Goal: Task Accomplishment & Management: Complete application form

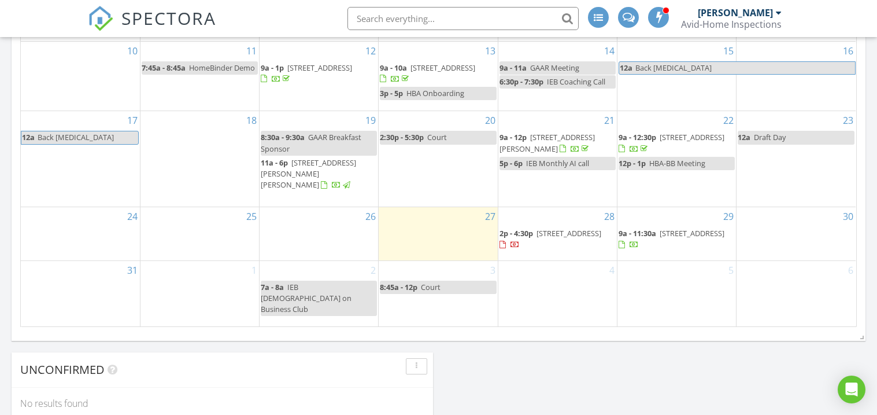
scroll to position [763, 0]
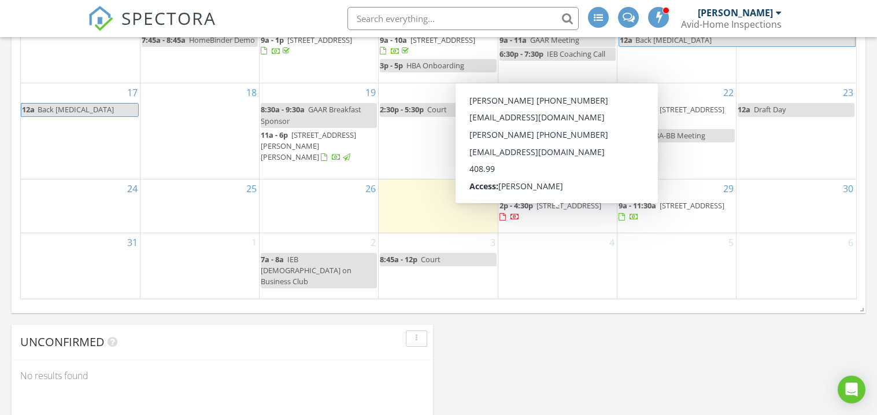
click at [552, 210] on span "4601 Carlisle Blvd NE H2, Albuquerque 87109" at bounding box center [569, 205] width 65 height 10
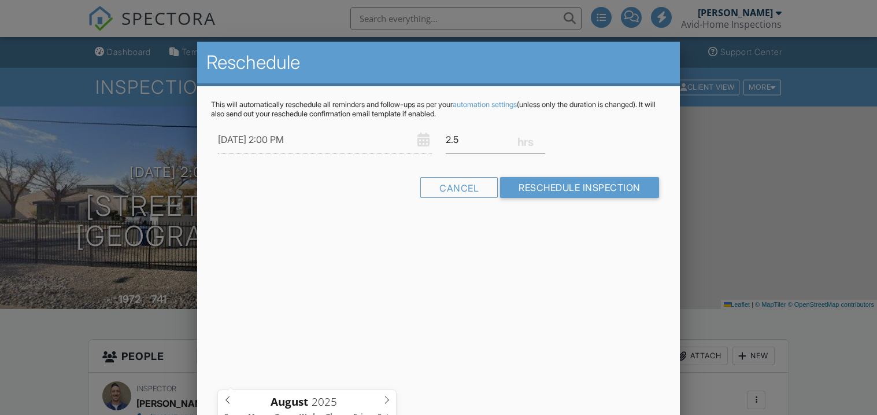
scroll to position [235, 0]
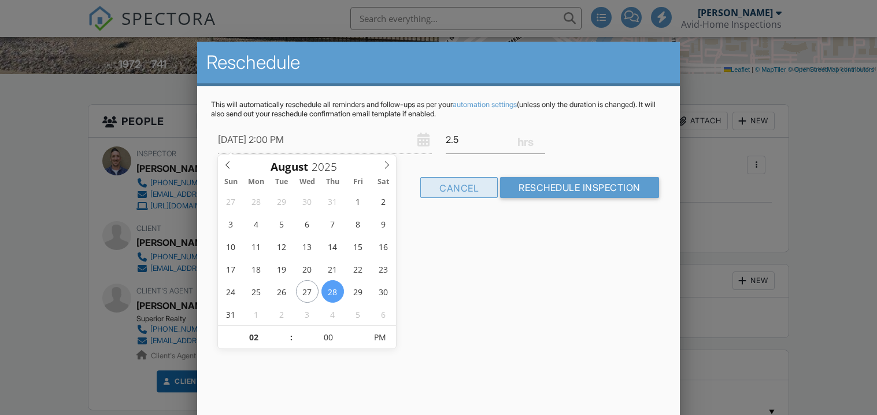
click at [754, 82] on div at bounding box center [438, 201] width 877 height 518
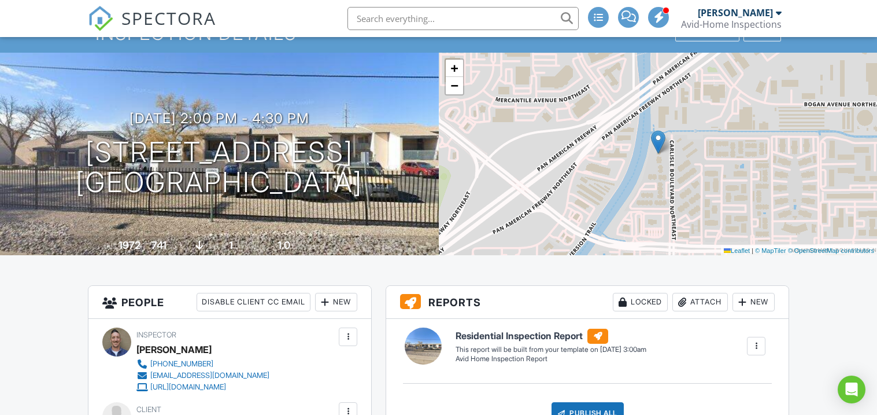
scroll to position [0, 0]
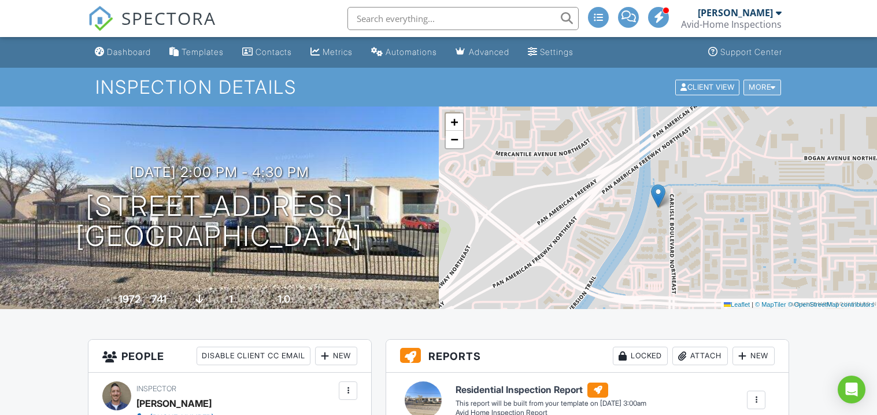
click at [759, 86] on div "More" at bounding box center [763, 87] width 38 height 16
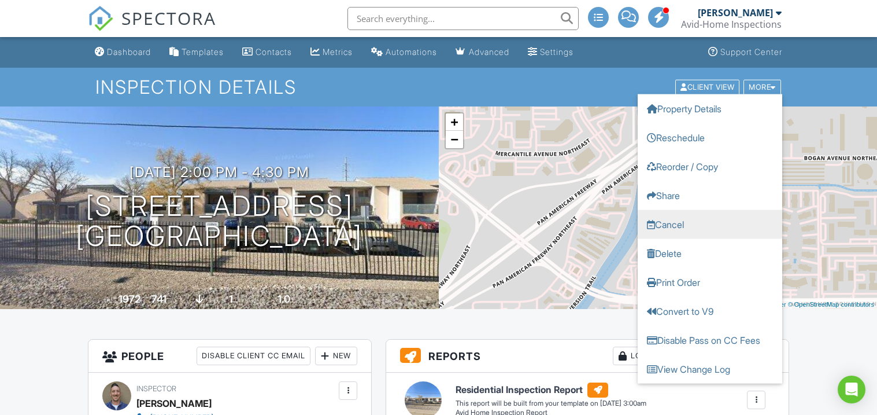
click at [686, 230] on link "Cancel" at bounding box center [710, 223] width 145 height 29
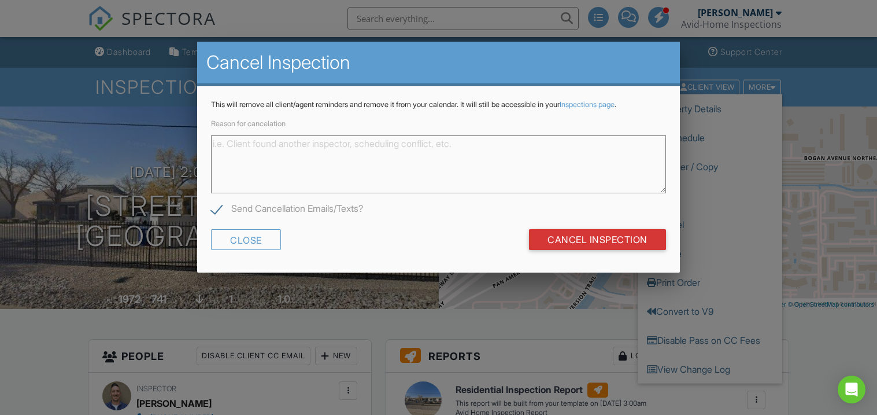
click at [251, 159] on textarea "Reason for cancelation" at bounding box center [438, 164] width 454 height 58
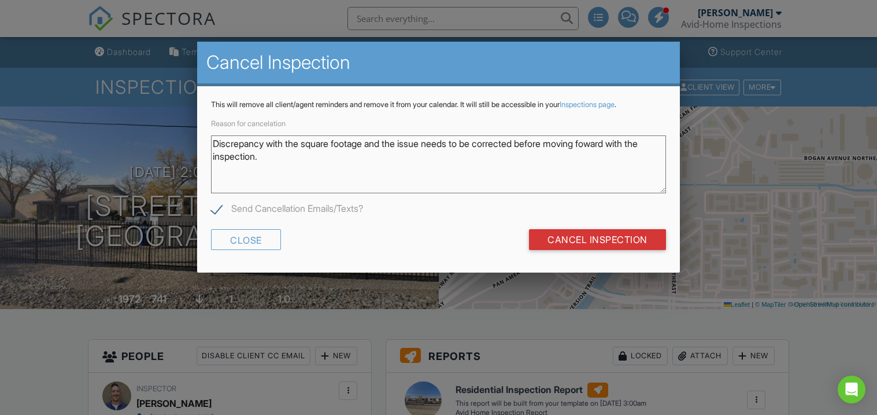
click at [607, 143] on textarea "Discrepancy with the square footage and the issue needs to be corrected before …" at bounding box center [438, 164] width 454 height 58
click at [605, 189] on textarea "Discrepancy with the square footage and the issue needs to be corrected before …" at bounding box center [438, 164] width 454 height 58
type textarea "Discrepancy with the square footage and the issue needs to be corrected before …"
click at [588, 235] on input "Cancel Inspection" at bounding box center [597, 239] width 137 height 21
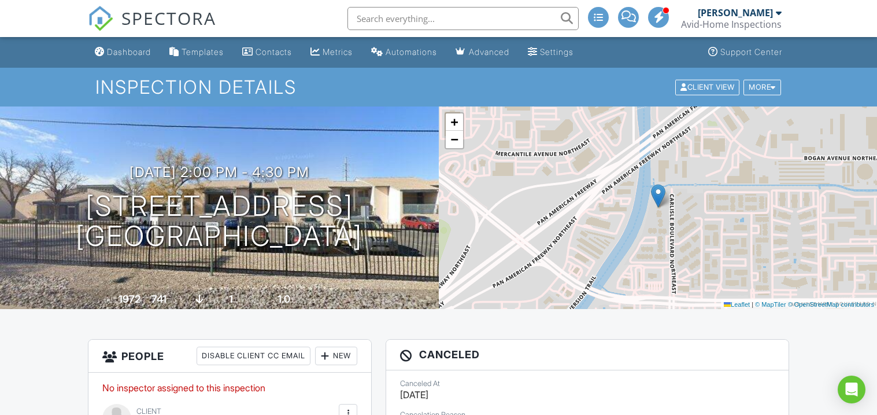
click at [661, 17] on span at bounding box center [659, 17] width 12 height 1
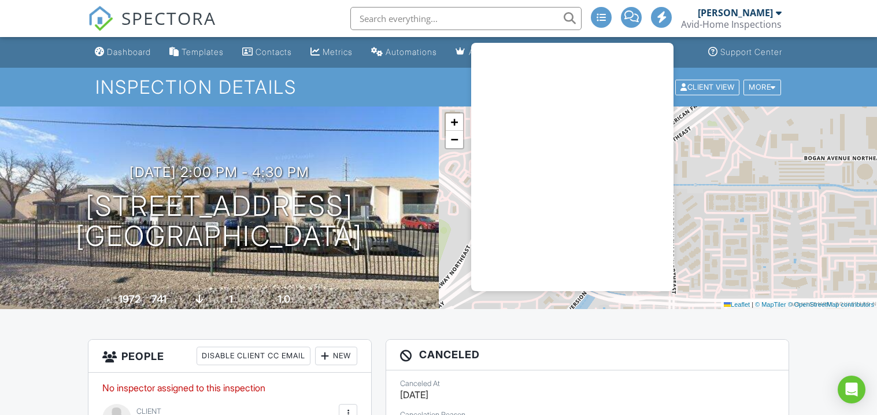
click at [409, 85] on h1 "Inspection Details" at bounding box center [438, 87] width 687 height 20
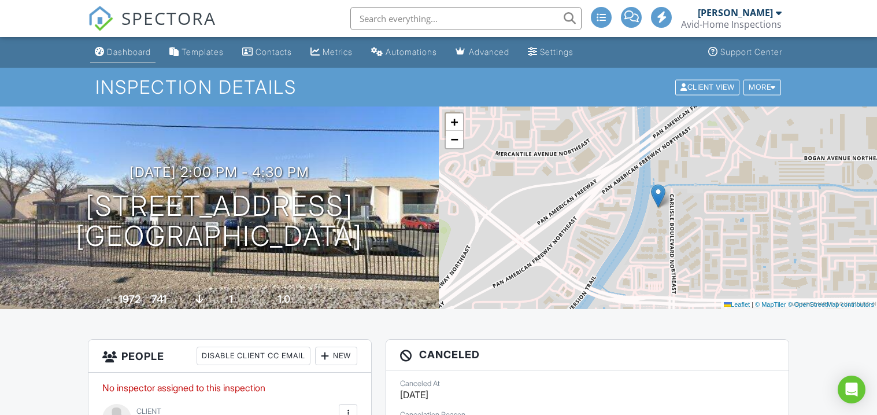
click at [124, 52] on div "Dashboard" at bounding box center [129, 52] width 44 height 10
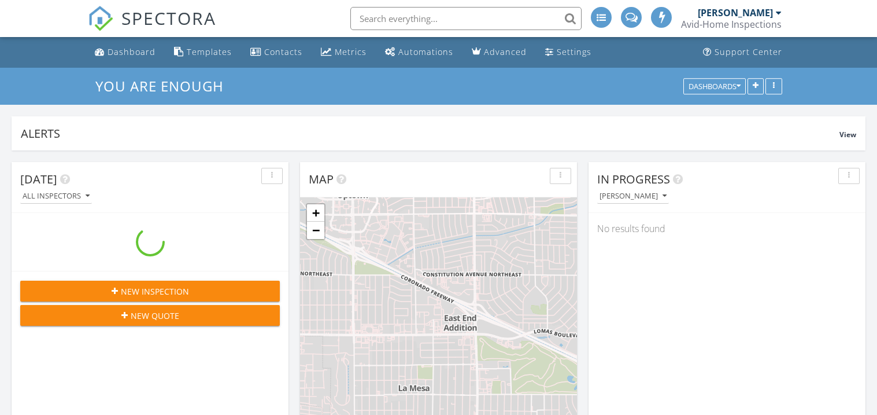
scroll to position [1052, 878]
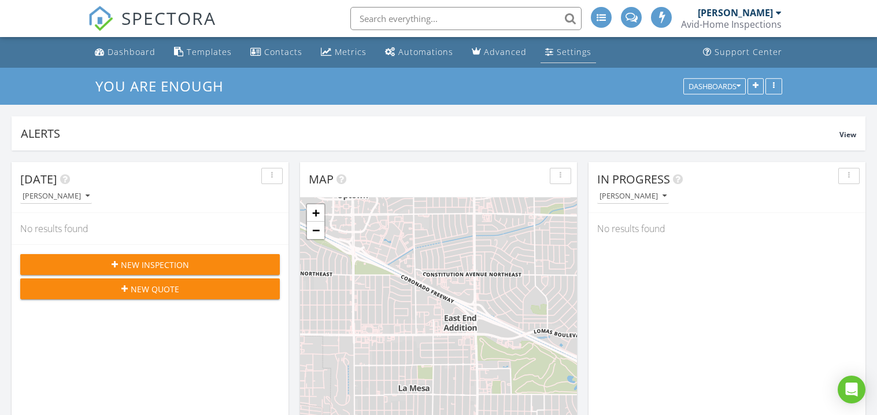
click at [559, 55] on div "Settings" at bounding box center [574, 51] width 35 height 11
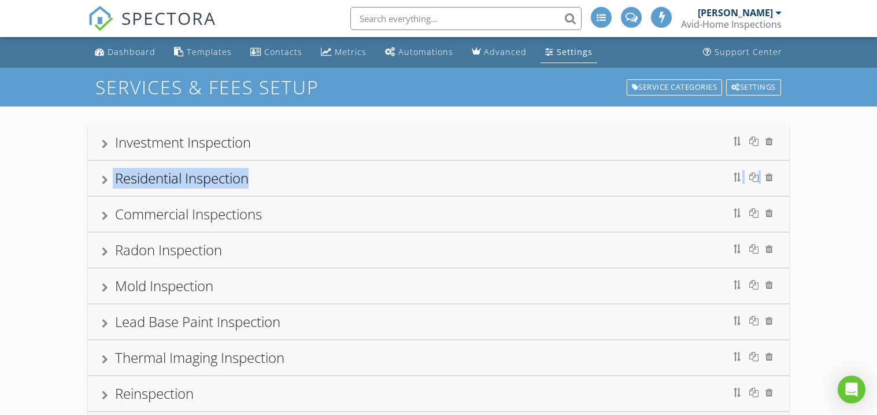
drag, startPoint x: 317, startPoint y: 186, endPoint x: 305, endPoint y: 162, distance: 26.6
click at [309, 158] on div "Investment Inspection Residential Inspection Commercial Inspections Radon Inspe…" at bounding box center [439, 357] width 702 height 465
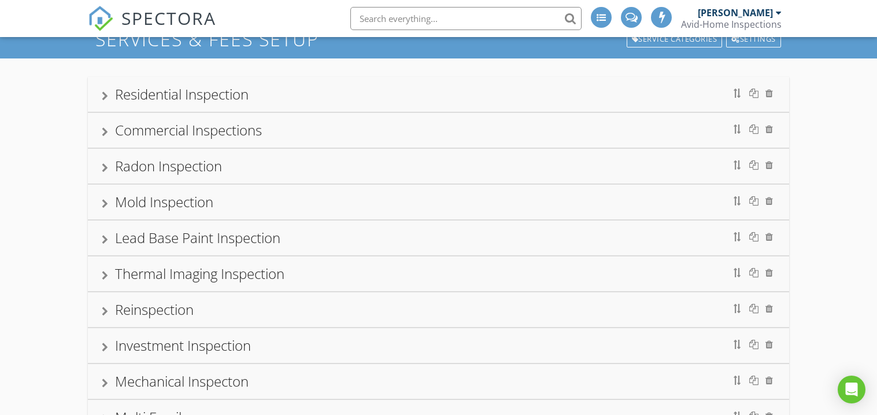
scroll to position [32, 0]
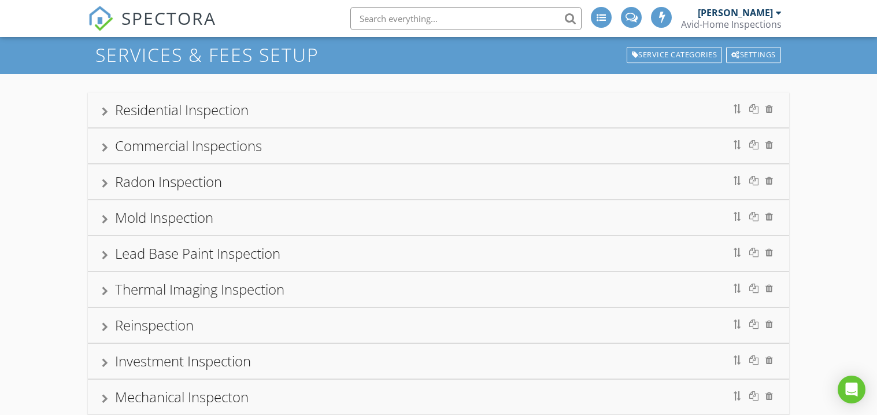
click at [157, 110] on div "Residential Inspection" at bounding box center [182, 109] width 134 height 19
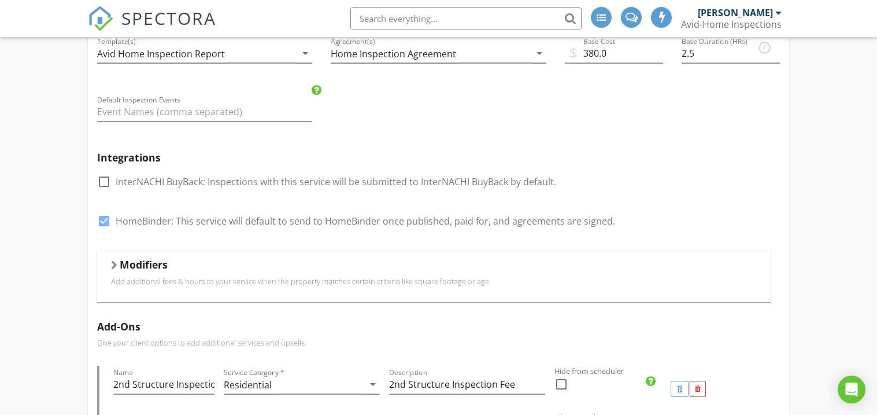
scroll to position [204, 0]
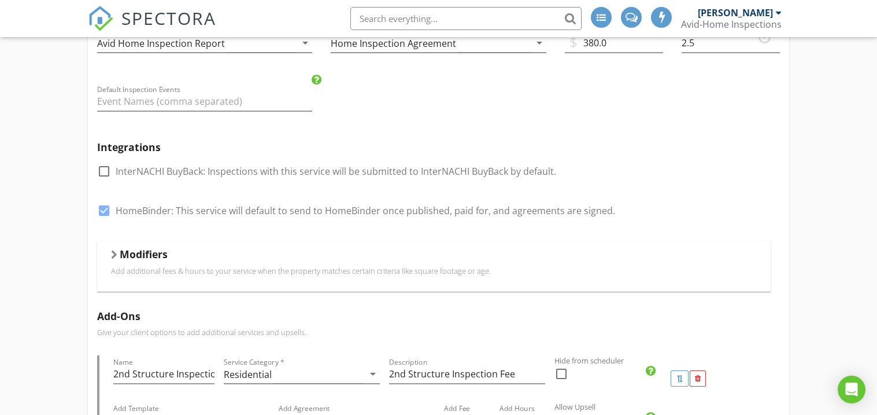
click at [146, 255] on h5 "Modifiers" at bounding box center [144, 254] width 48 height 12
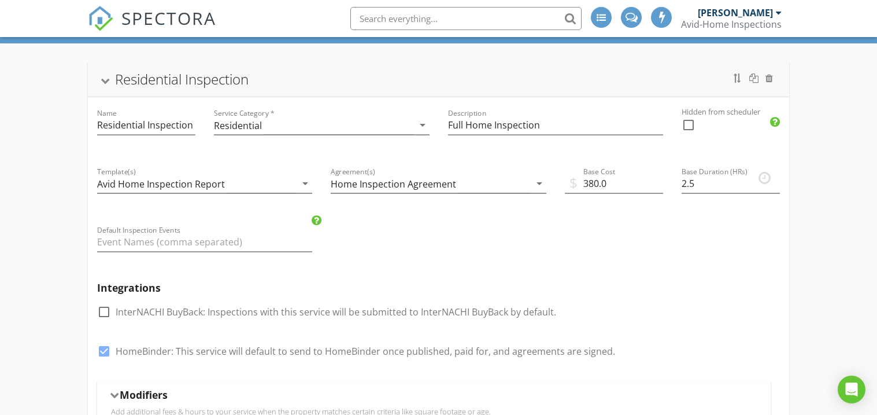
scroll to position [62, 0]
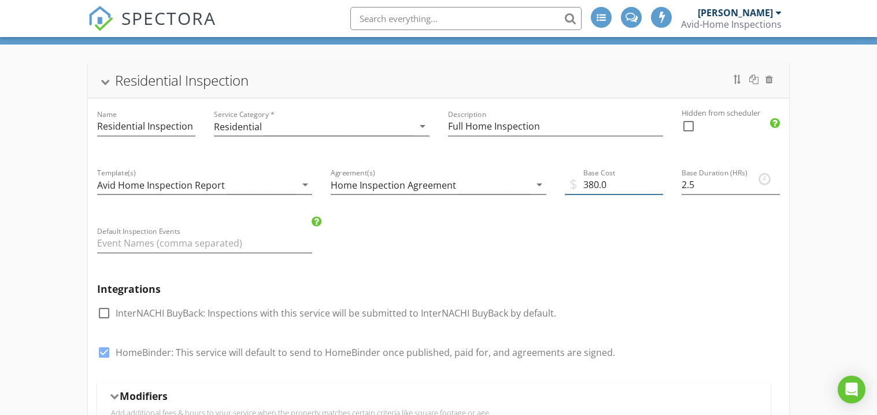
click at [599, 183] on input "380.0" at bounding box center [614, 184] width 98 height 19
type input "365.0"
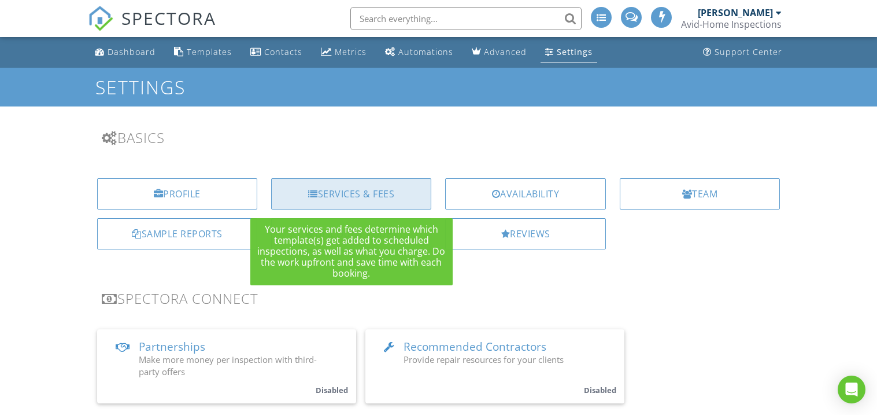
click at [371, 190] on div "Services & Fees" at bounding box center [351, 193] width 160 height 31
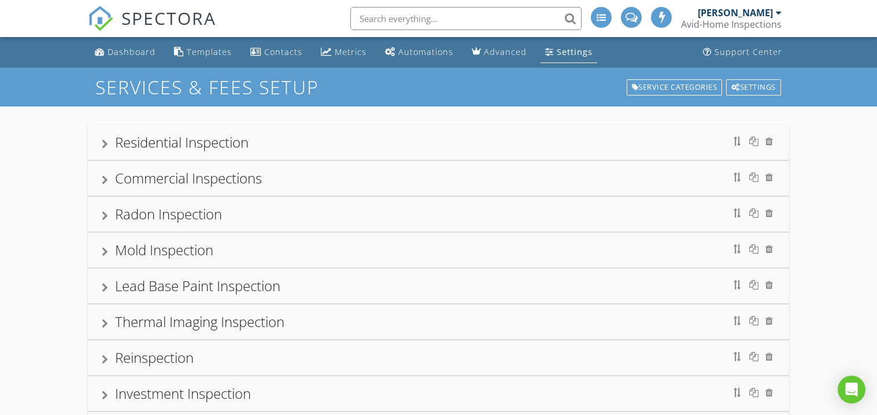
click at [158, 146] on div "Residential Inspection" at bounding box center [182, 141] width 134 height 19
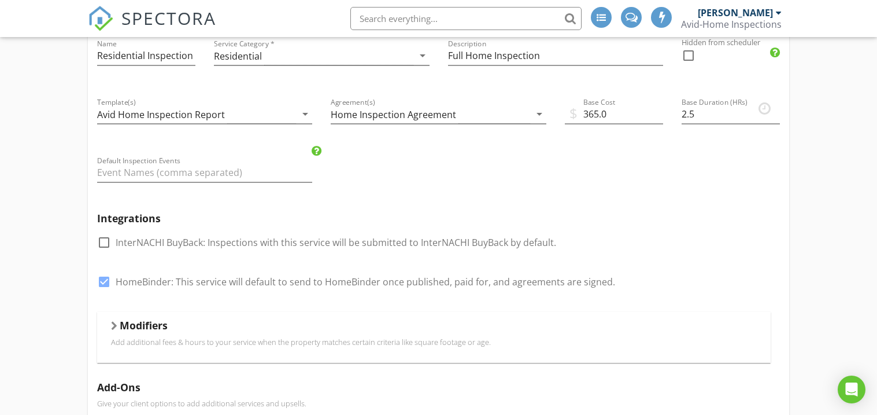
scroll to position [139, 0]
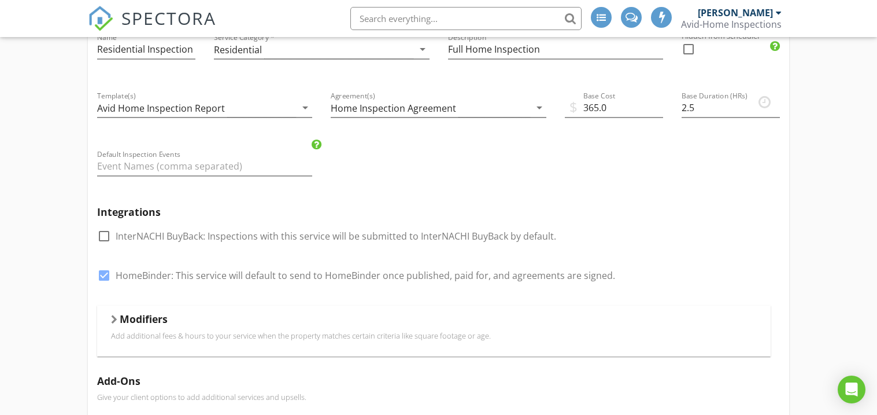
click at [145, 321] on h5 "Modifiers" at bounding box center [144, 319] width 48 height 12
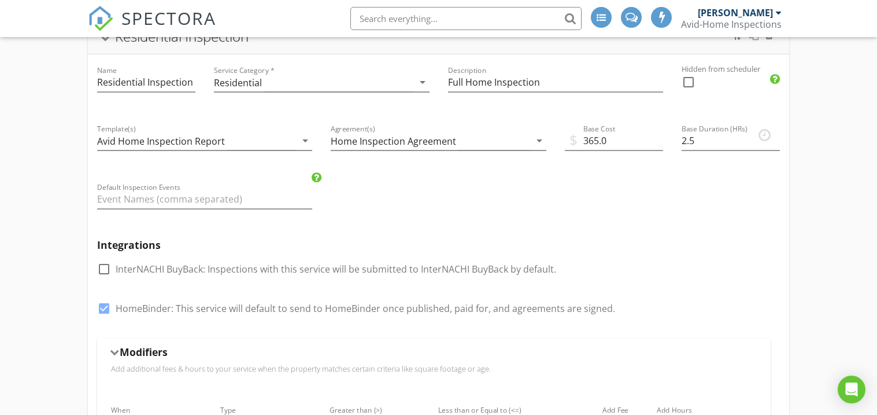
scroll to position [0, 0]
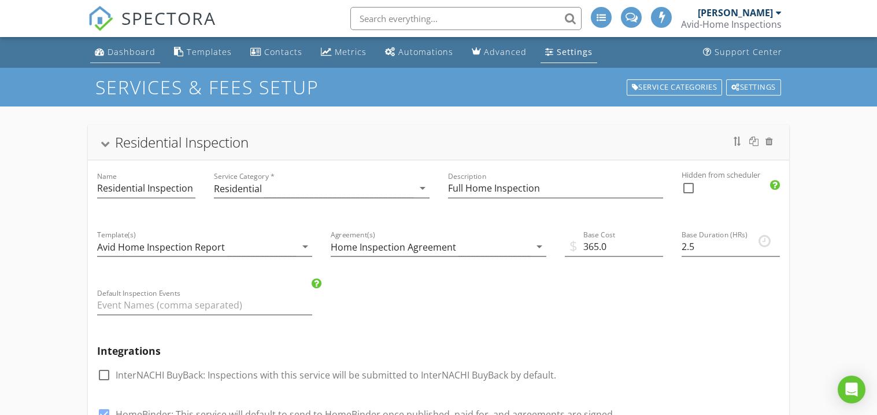
click at [127, 58] on link "Dashboard" at bounding box center [125, 52] width 70 height 21
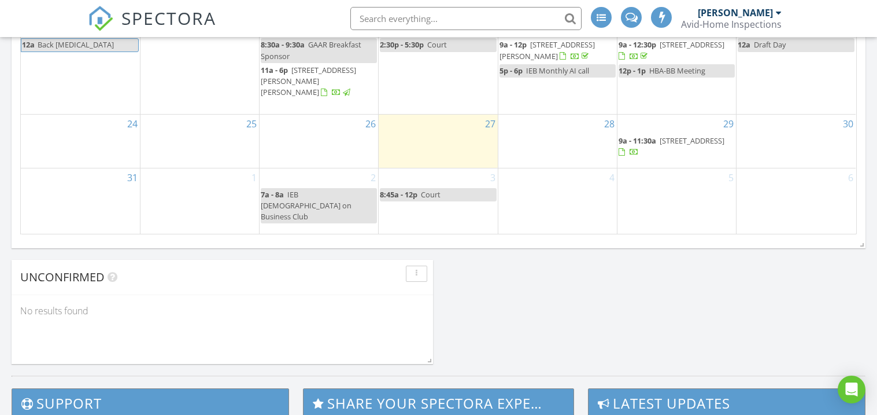
scroll to position [803, 0]
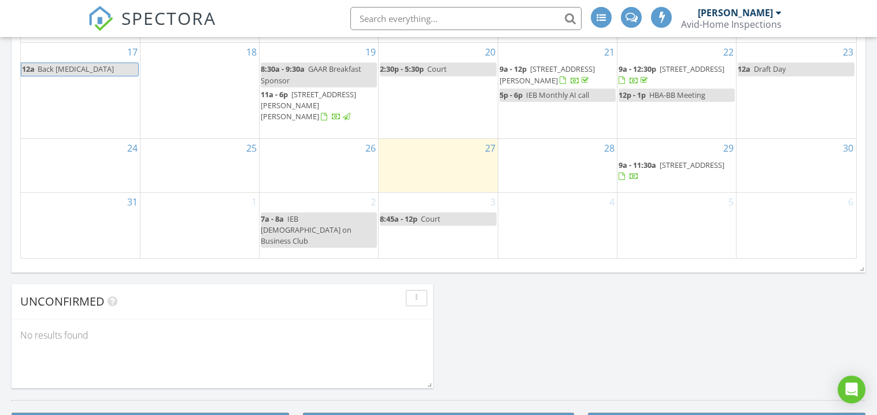
click at [418, 171] on div "27" at bounding box center [438, 165] width 119 height 53
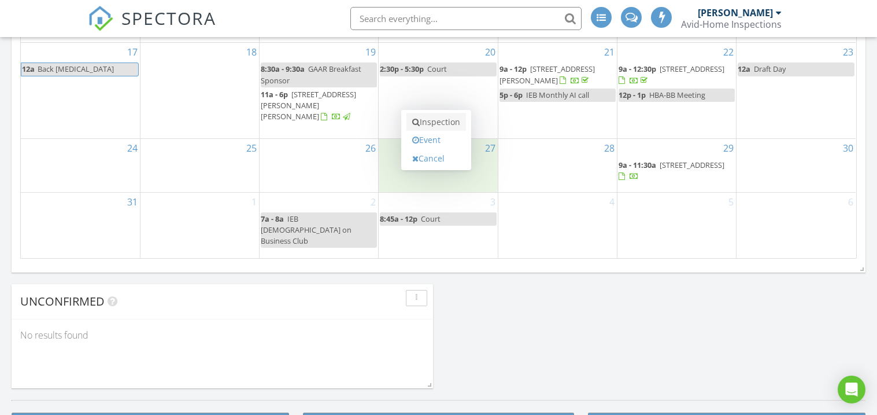
click at [428, 123] on link "Inspection" at bounding box center [437, 122] width 60 height 19
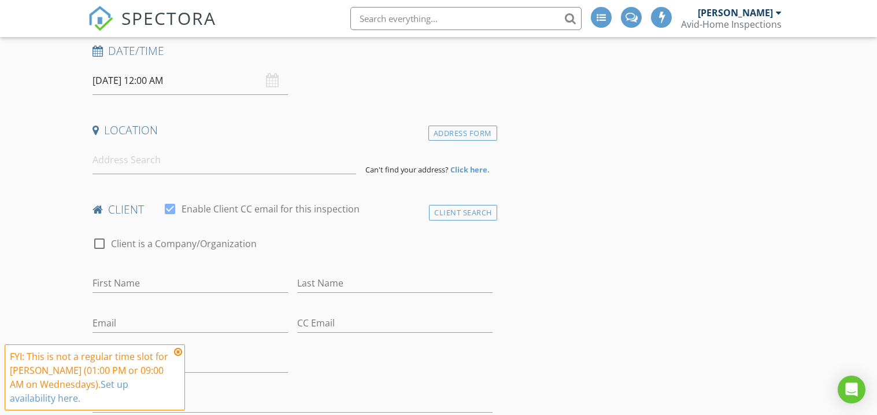
scroll to position [205, 0]
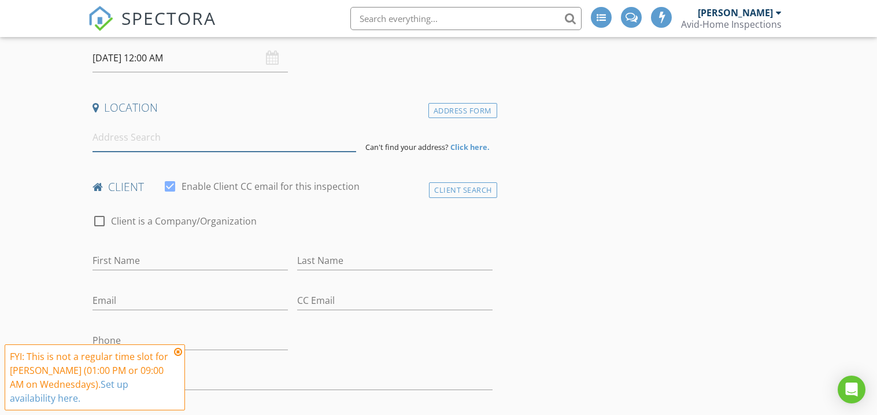
click at [116, 144] on input at bounding box center [225, 137] width 264 height 28
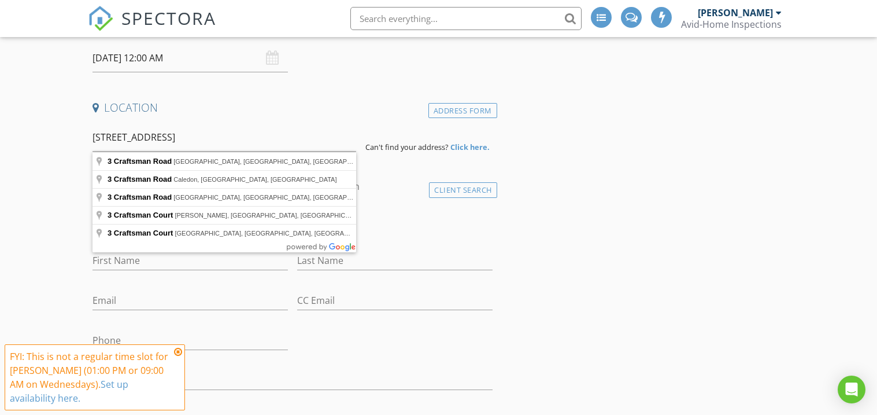
type input "3 Craftsman Road, Santa Fe, NM, USA"
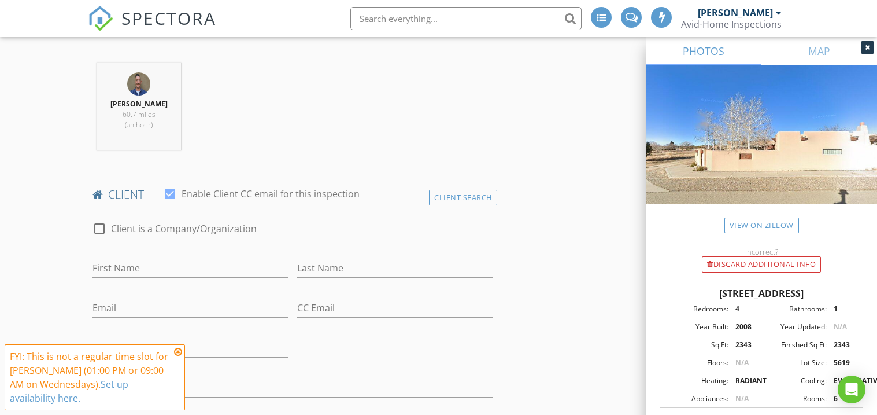
scroll to position [528, 0]
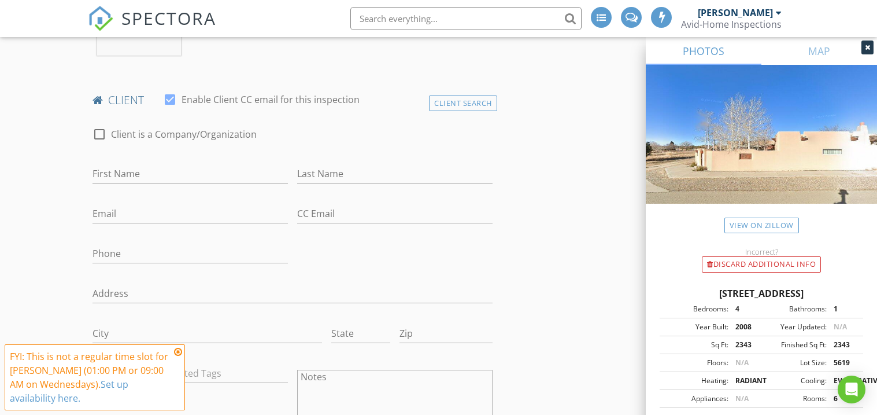
click at [178, 354] on icon at bounding box center [178, 351] width 8 height 9
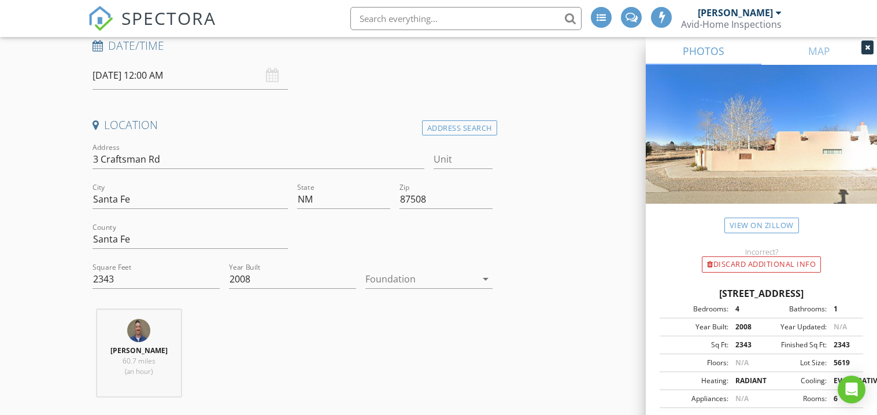
scroll to position [213, 0]
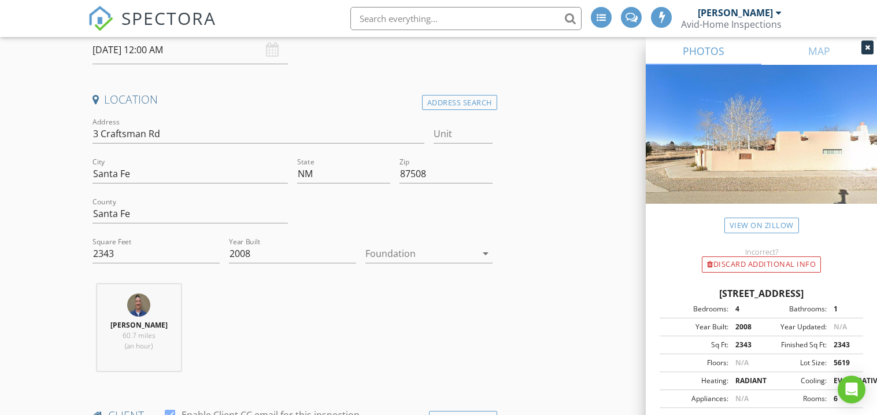
click at [415, 254] on div at bounding box center [420, 253] width 111 height 19
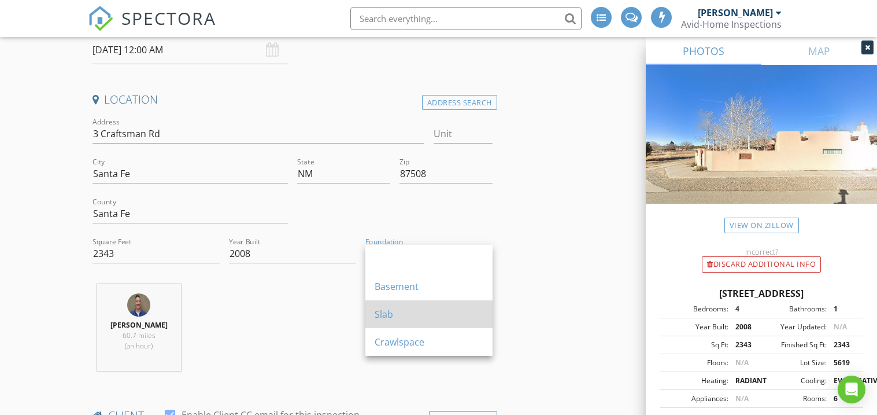
click at [398, 319] on div "Slab" at bounding box center [429, 314] width 109 height 28
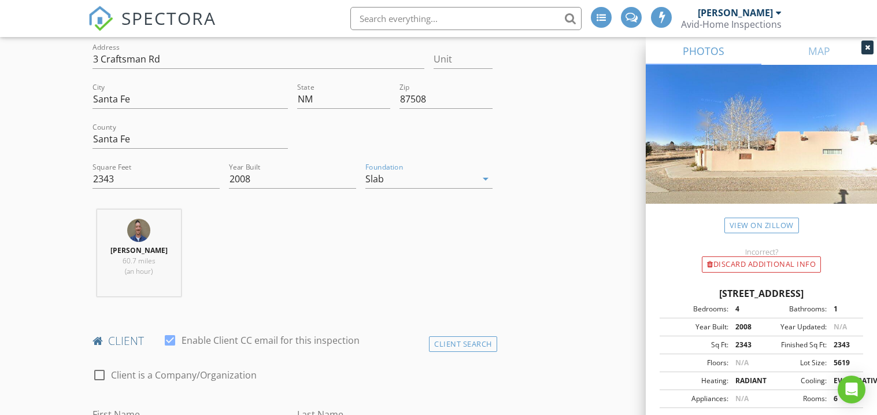
scroll to position [271, 0]
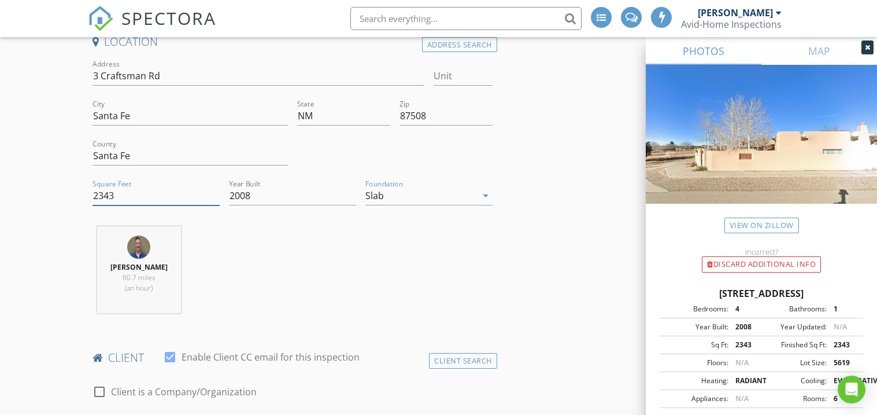
click at [121, 197] on input "2343" at bounding box center [156, 195] width 127 height 19
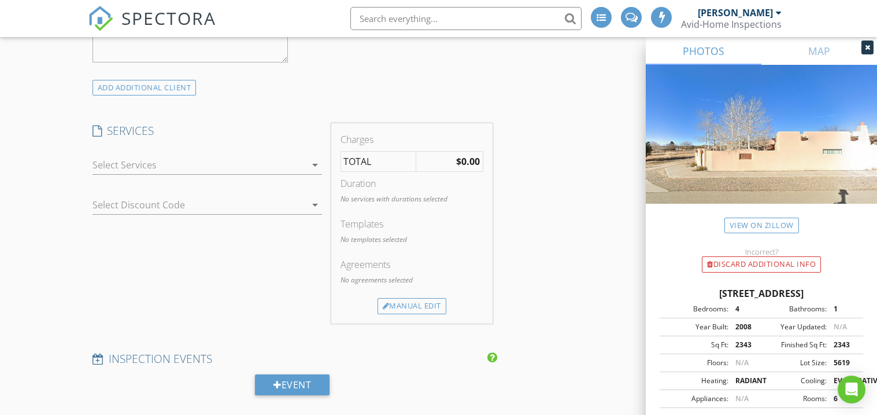
scroll to position [985, 0]
click at [143, 165] on div at bounding box center [199, 163] width 213 height 19
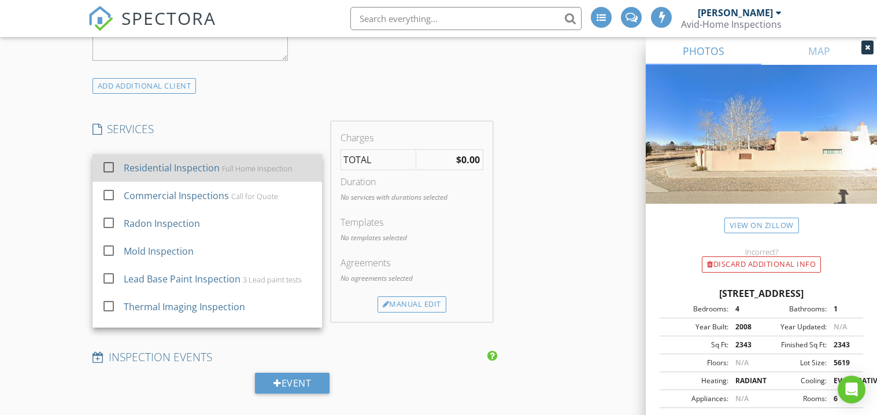
click at [145, 168] on div "Residential Inspection" at bounding box center [172, 168] width 96 height 14
checkbox input "true"
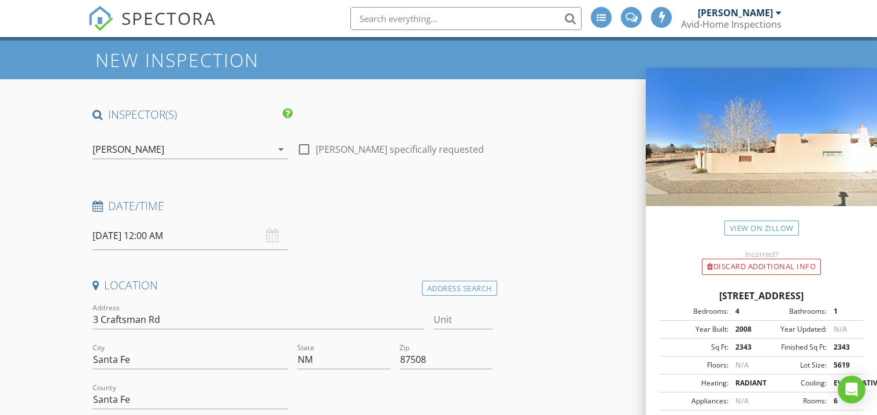
scroll to position [0, 0]
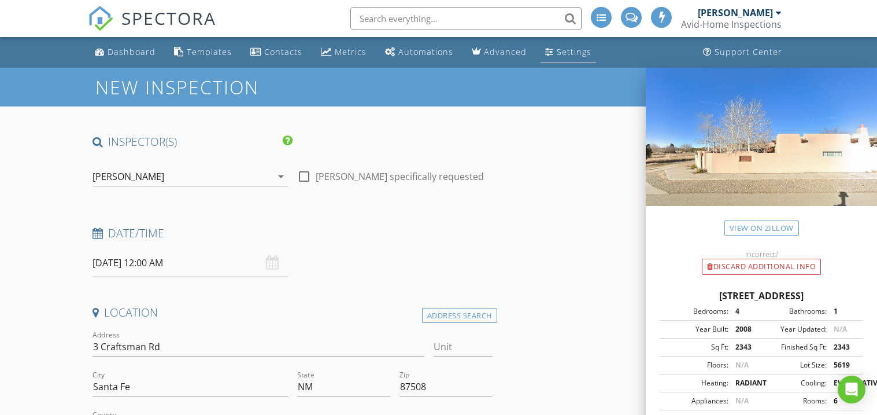
click at [547, 53] on link "Settings" at bounding box center [569, 52] width 56 height 21
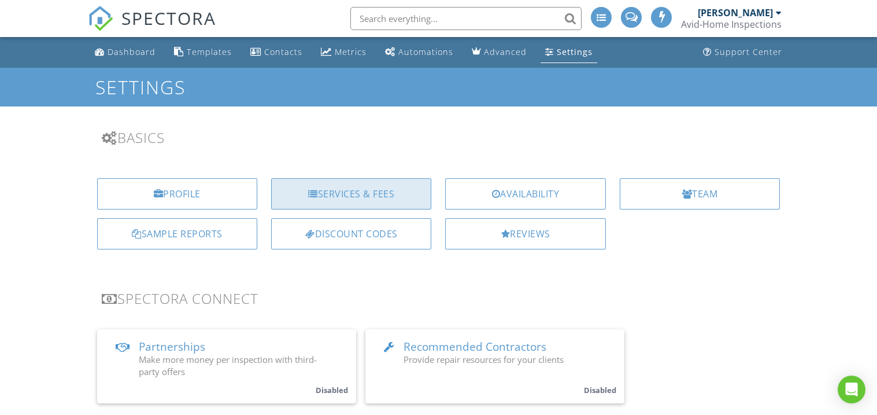
click at [333, 185] on div "Services & Fees" at bounding box center [351, 193] width 160 height 31
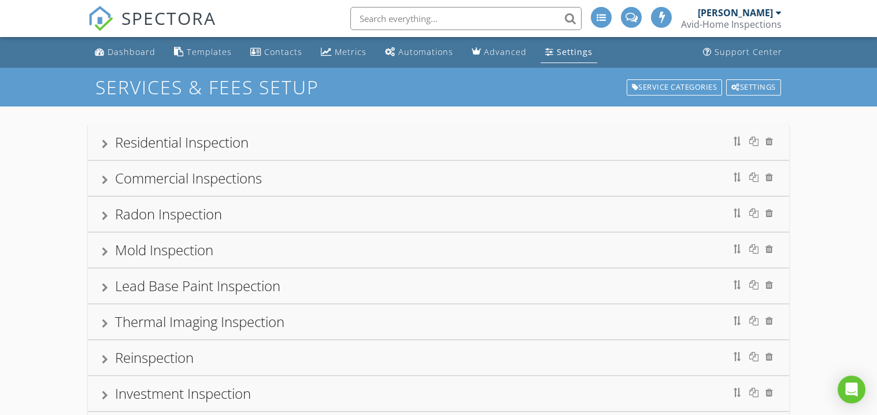
click at [147, 145] on div "Residential Inspection" at bounding box center [182, 141] width 134 height 19
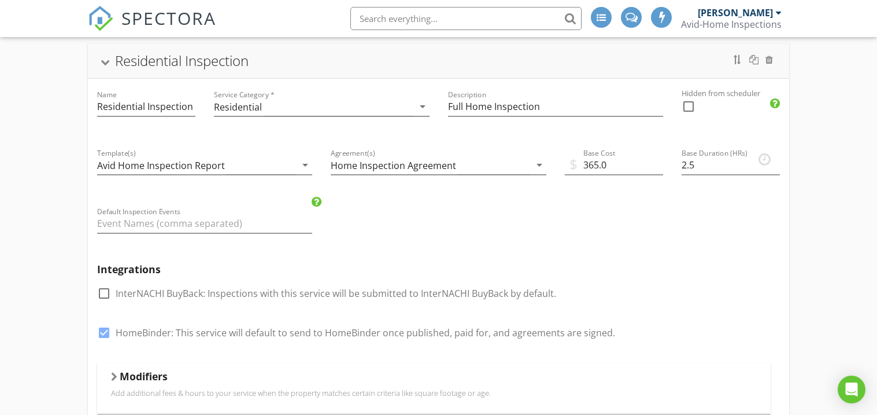
scroll to position [90, 0]
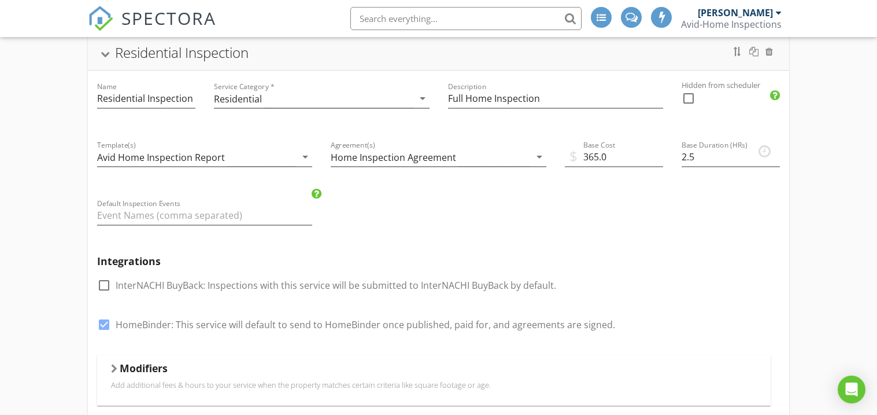
click at [138, 373] on h5 "Modifiers" at bounding box center [144, 368] width 48 height 12
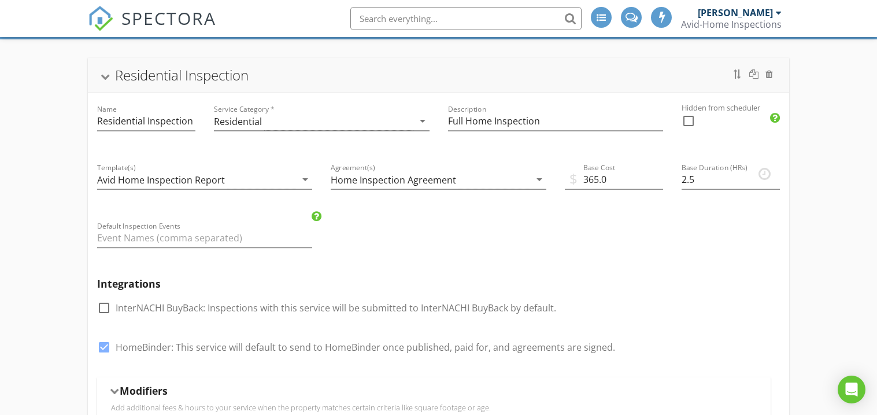
scroll to position [0, 0]
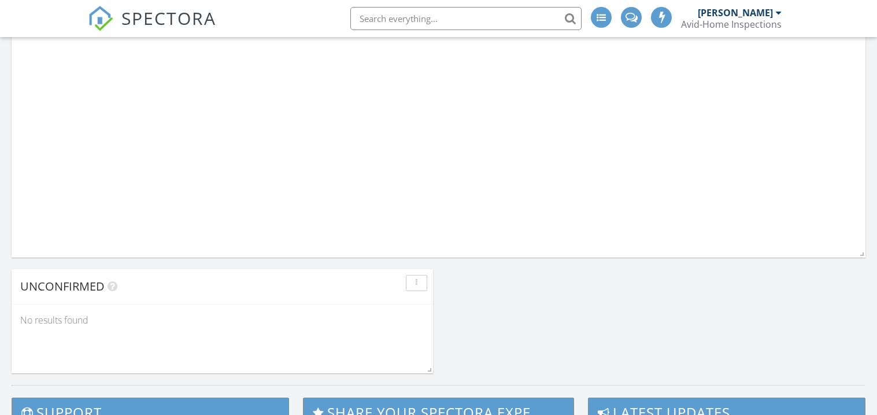
scroll to position [1052, 878]
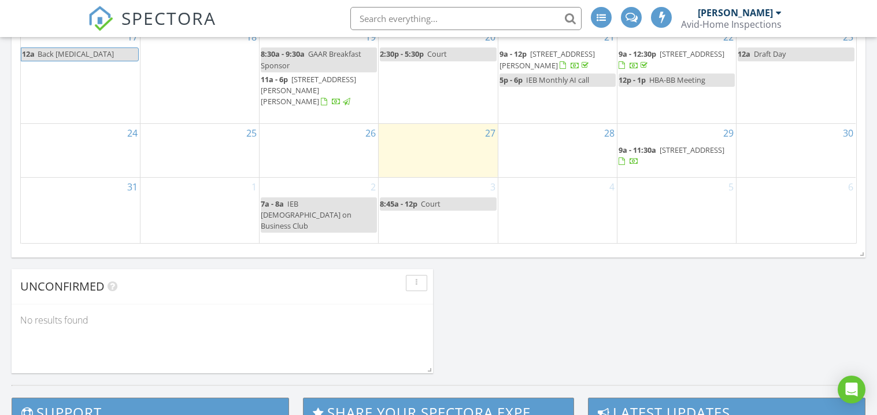
click at [423, 169] on div "27" at bounding box center [438, 150] width 119 height 53
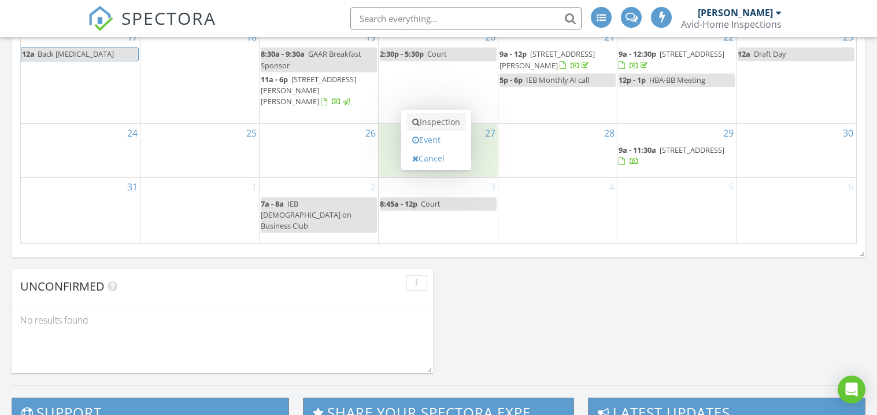
click at [435, 122] on link "Inspection" at bounding box center [437, 122] width 60 height 19
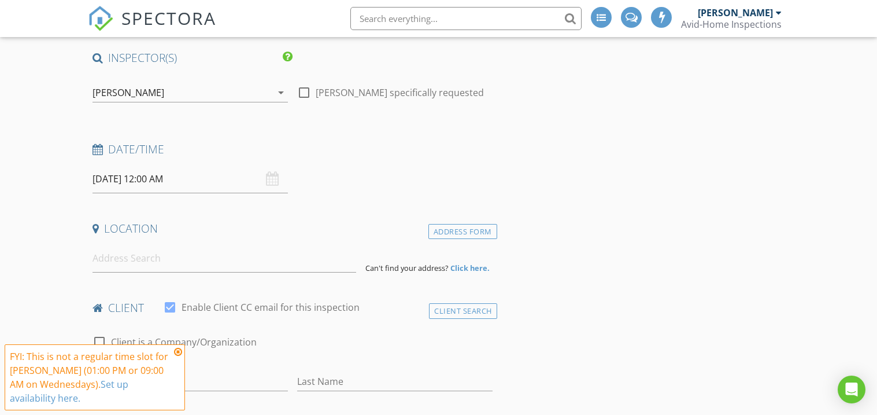
scroll to position [90, 0]
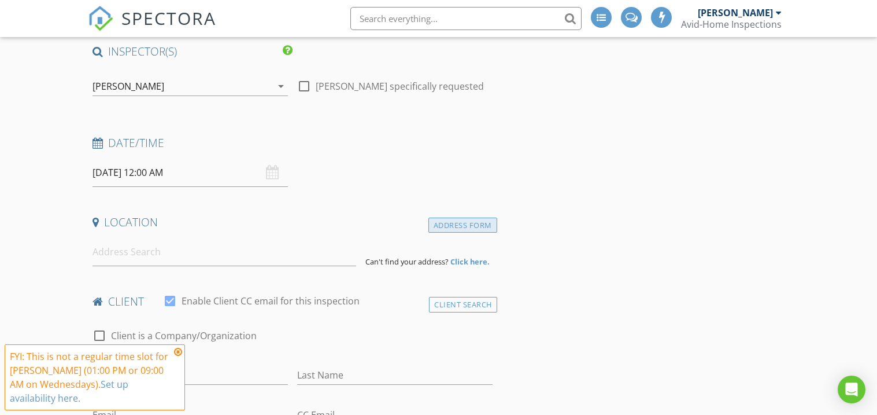
click at [467, 227] on div "Address Form" at bounding box center [462, 225] width 69 height 16
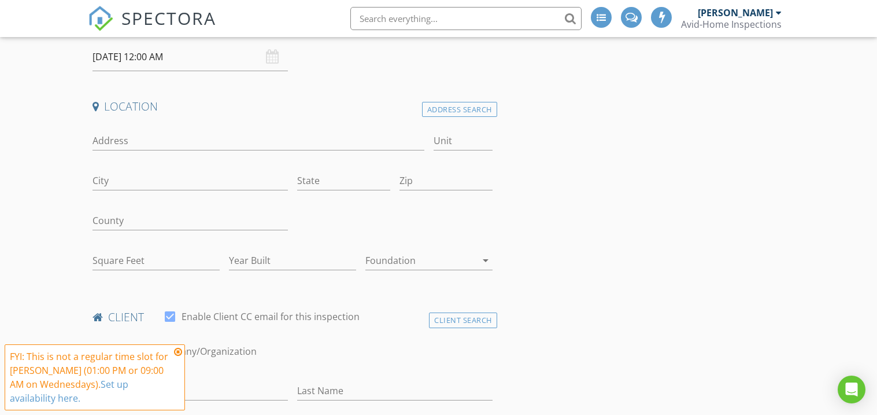
scroll to position [207, 0]
click at [182, 351] on icon at bounding box center [178, 351] width 8 height 9
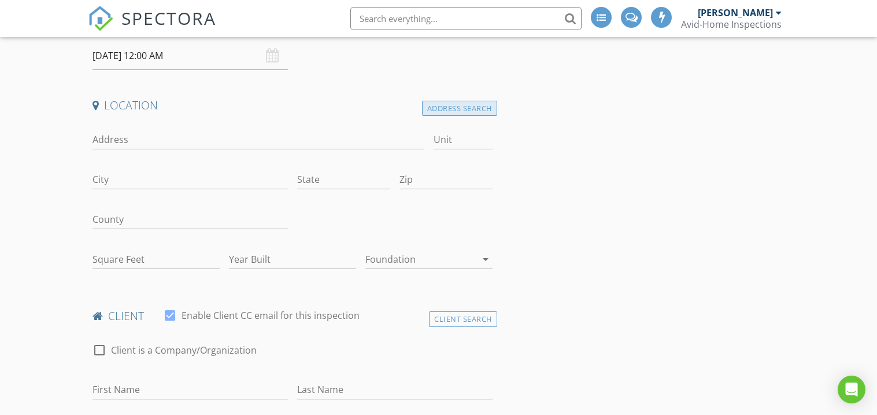
click at [456, 106] on div "Address Search" at bounding box center [459, 109] width 75 height 16
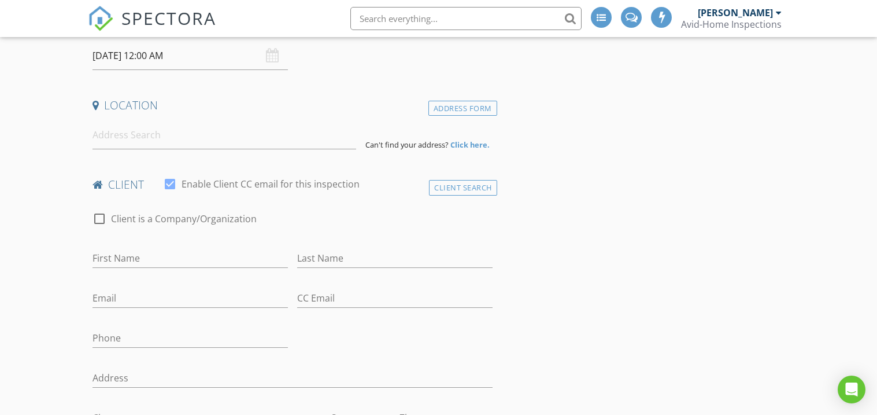
click at [471, 145] on strong "Click here." at bounding box center [469, 144] width 39 height 10
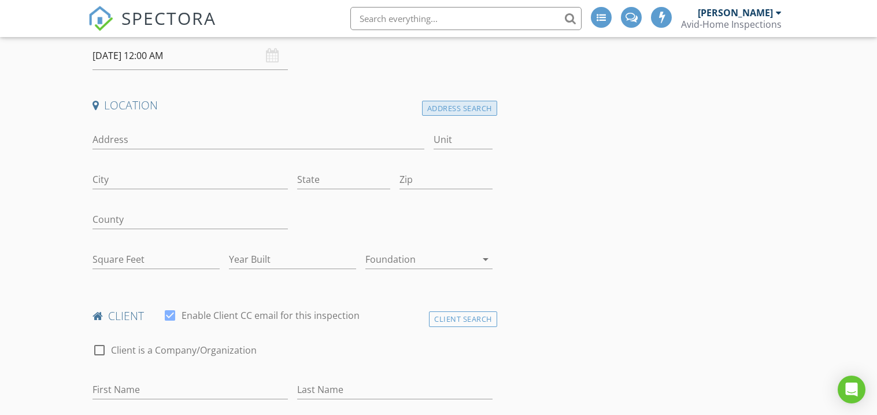
click at [457, 108] on div "Address Search" at bounding box center [459, 109] width 75 height 16
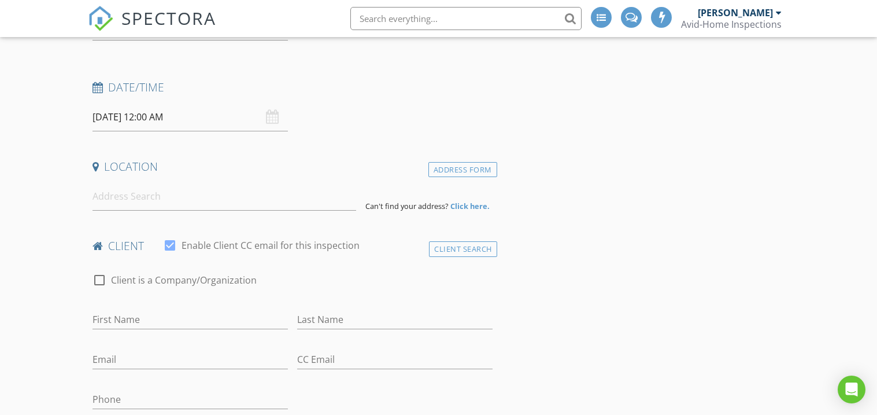
scroll to position [122, 0]
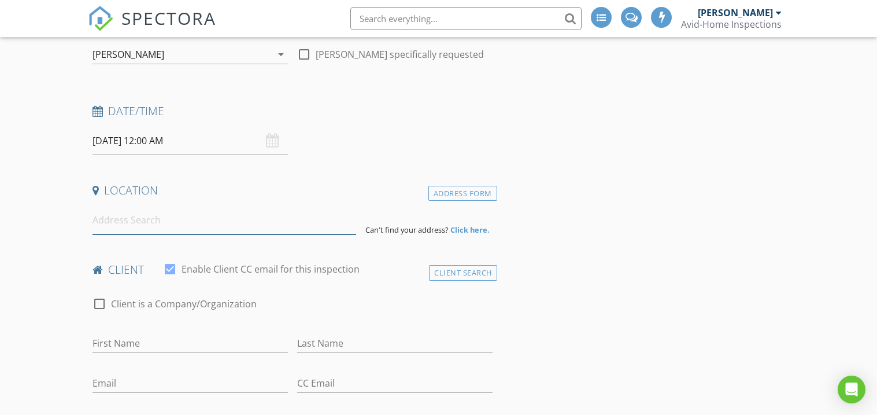
click at [173, 231] on input at bounding box center [225, 220] width 264 height 28
drag, startPoint x: 171, startPoint y: 222, endPoint x: 147, endPoint y: 225, distance: 23.3
click at [147, 225] on input at bounding box center [225, 220] width 264 height 28
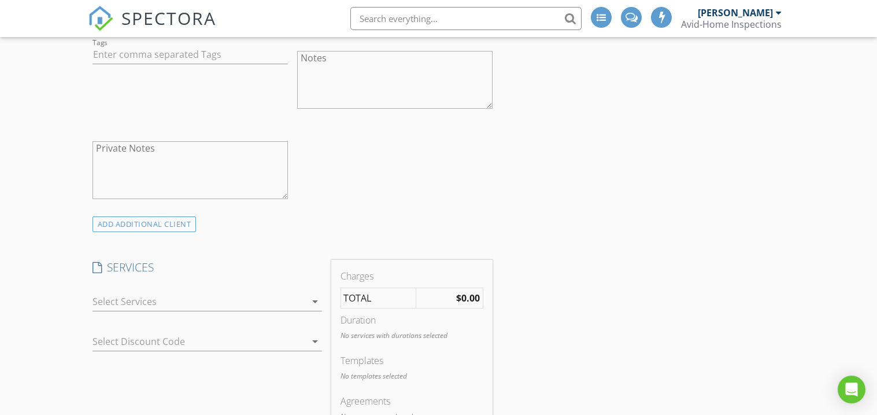
scroll to position [626, 0]
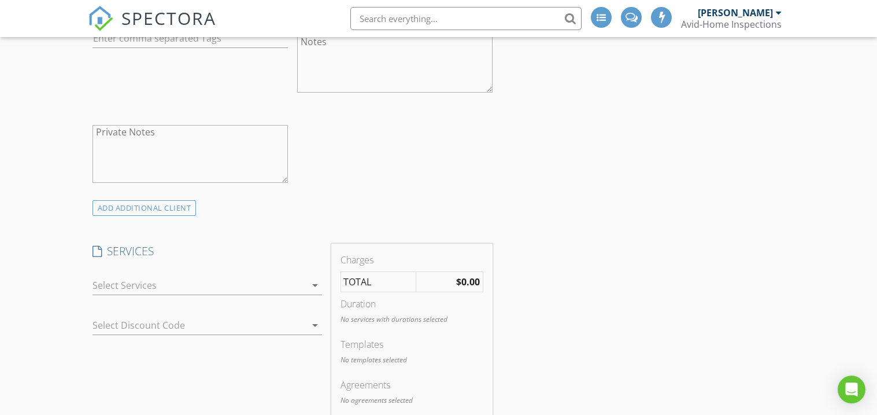
click at [193, 285] on div at bounding box center [199, 285] width 213 height 19
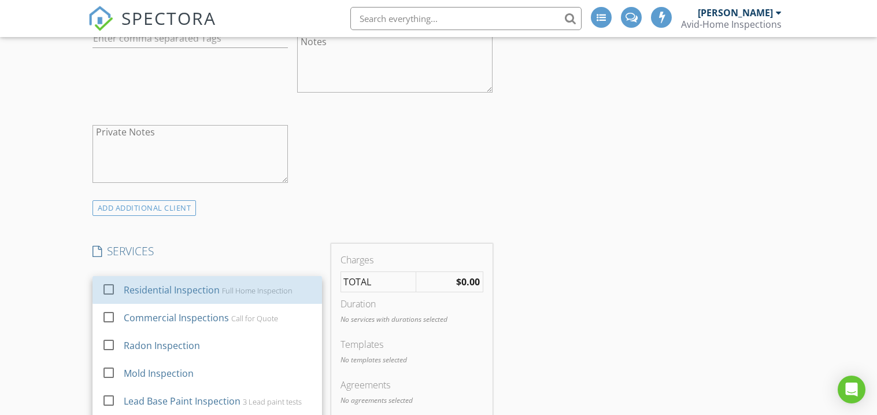
click at [193, 285] on div "Residential Inspection" at bounding box center [172, 290] width 96 height 14
checkbox input "true"
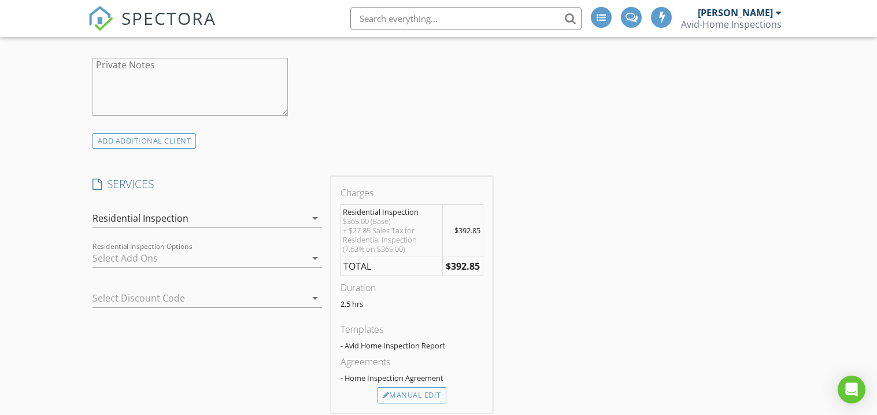
scroll to position [694, 0]
click at [217, 260] on div at bounding box center [199, 257] width 213 height 19
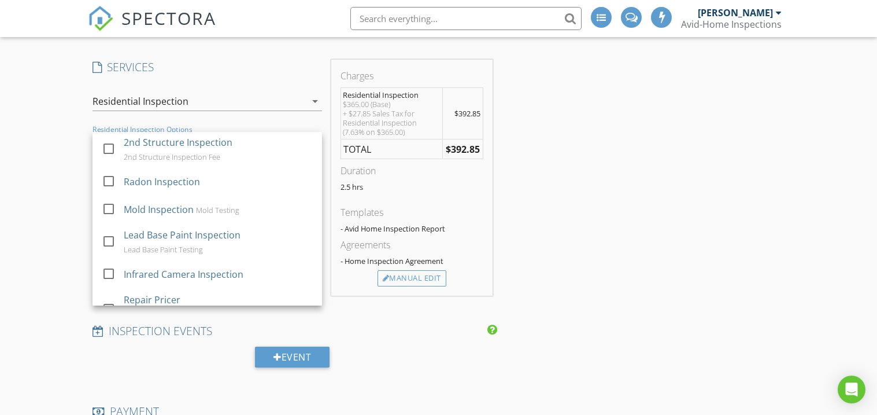
scroll to position [0, 0]
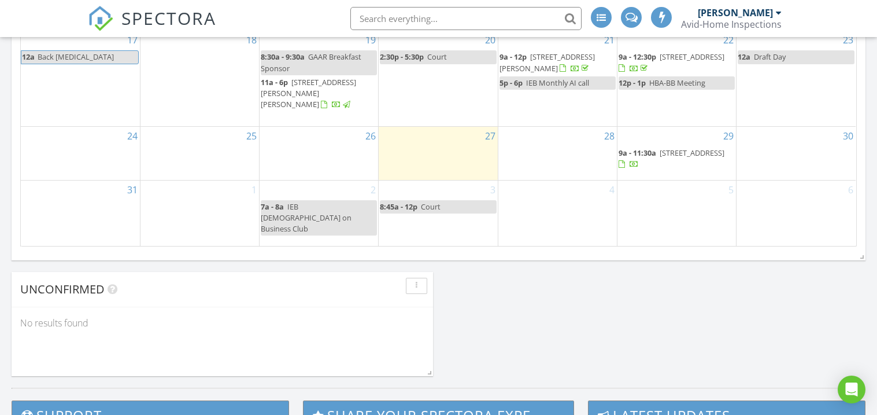
scroll to position [814, 0]
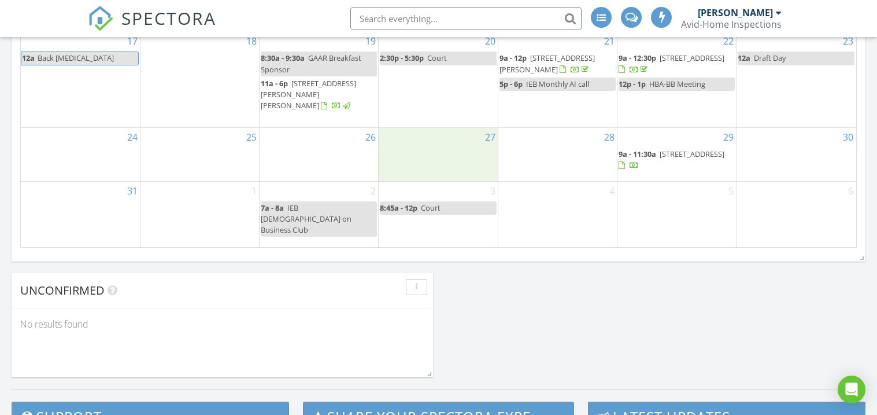
click at [450, 177] on div "27" at bounding box center [438, 154] width 119 height 53
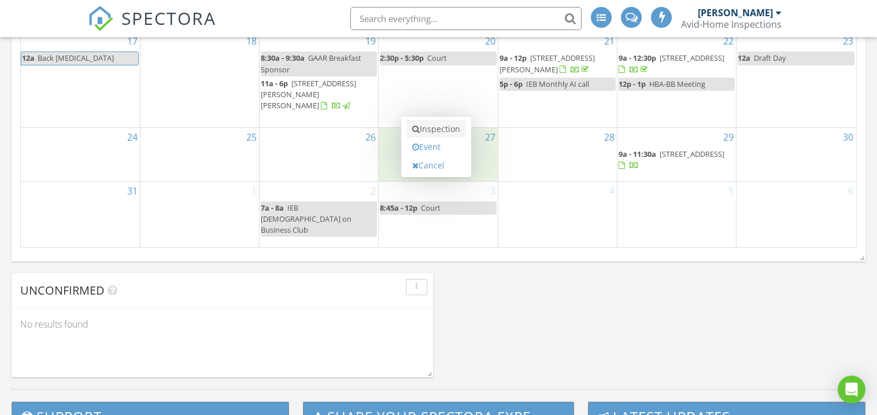
click at [443, 135] on link "Inspection" at bounding box center [437, 129] width 60 height 19
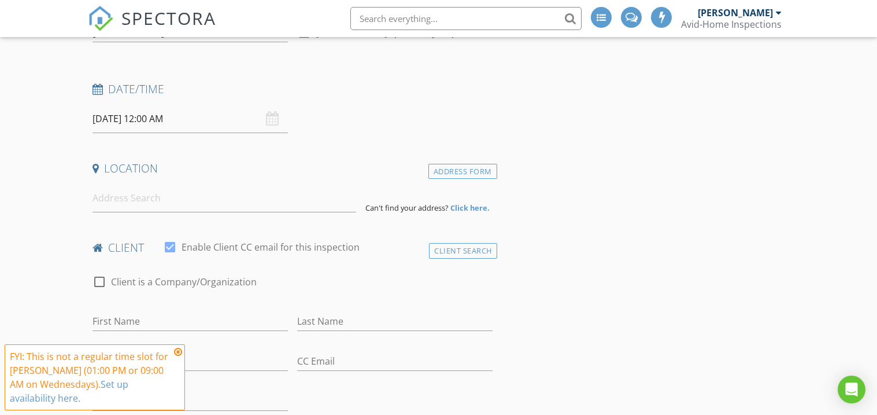
scroll to position [149, 0]
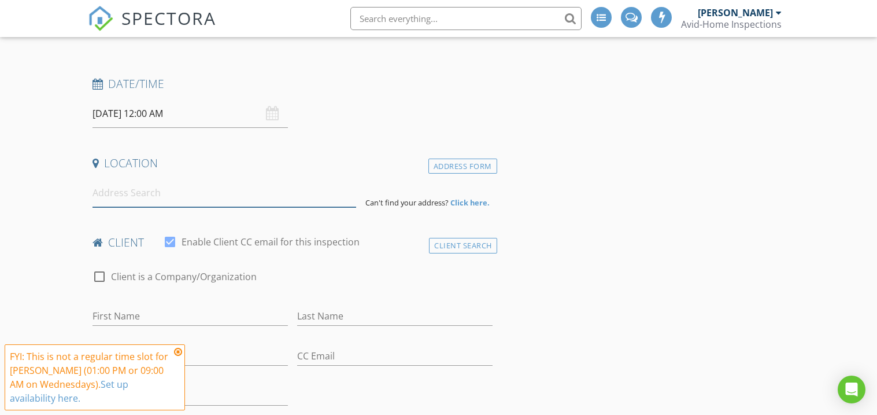
click at [104, 196] on input at bounding box center [225, 193] width 264 height 28
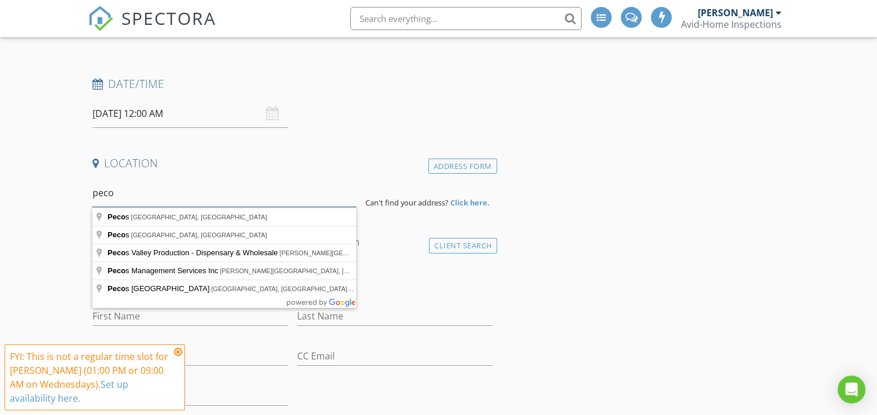
type input "pecos"
type input "P"
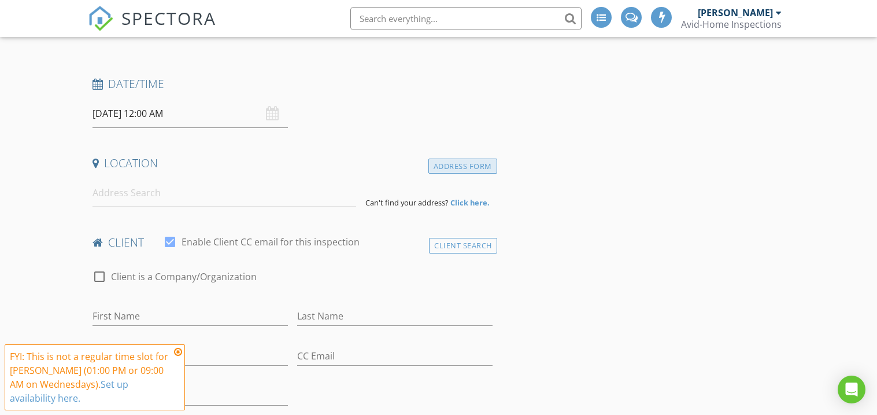
click at [468, 166] on div "Address Form" at bounding box center [462, 166] width 69 height 16
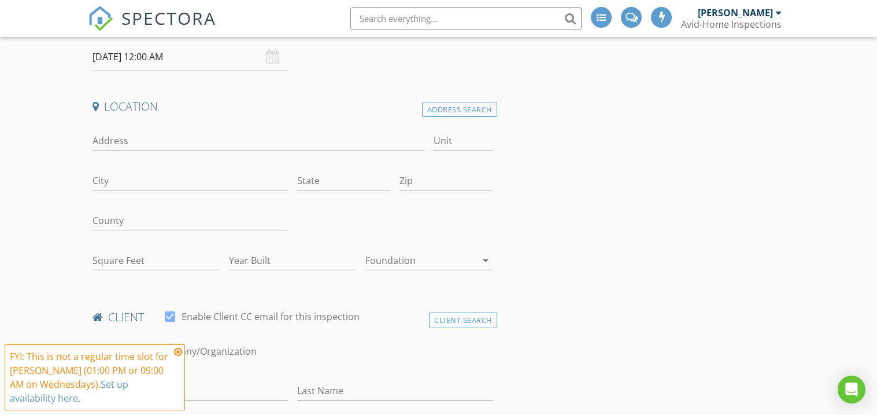
scroll to position [208, 0]
click at [112, 136] on input "Address" at bounding box center [259, 139] width 332 height 19
click at [180, 347] on icon at bounding box center [178, 351] width 8 height 9
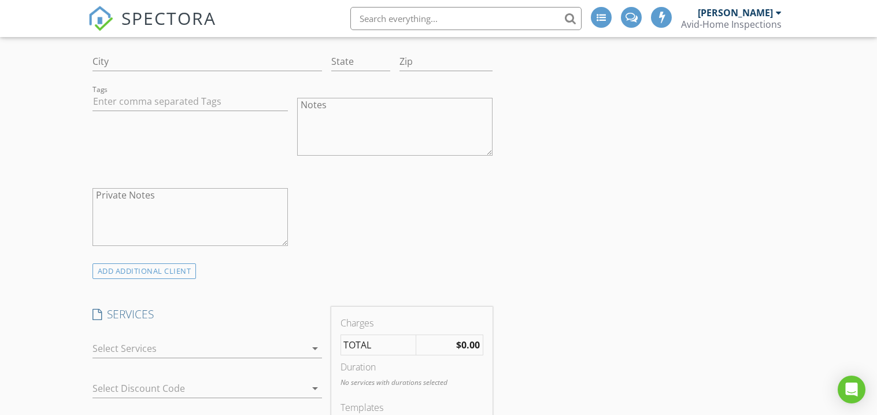
scroll to position [493, 0]
